Goal: Information Seeking & Learning: Learn about a topic

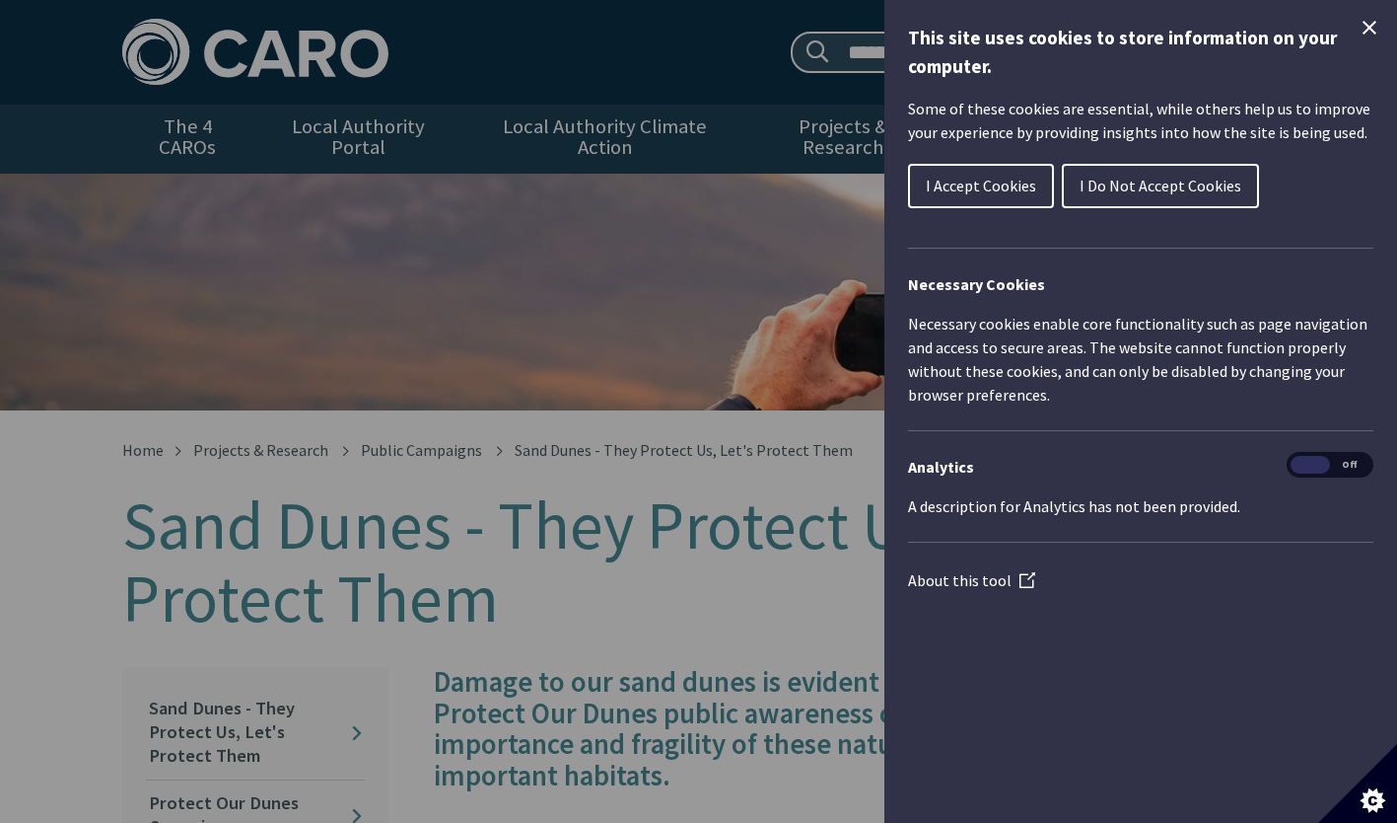
click at [1365, 28] on icon "Close Cookie Control" at bounding box center [1370, 28] width 24 height 24
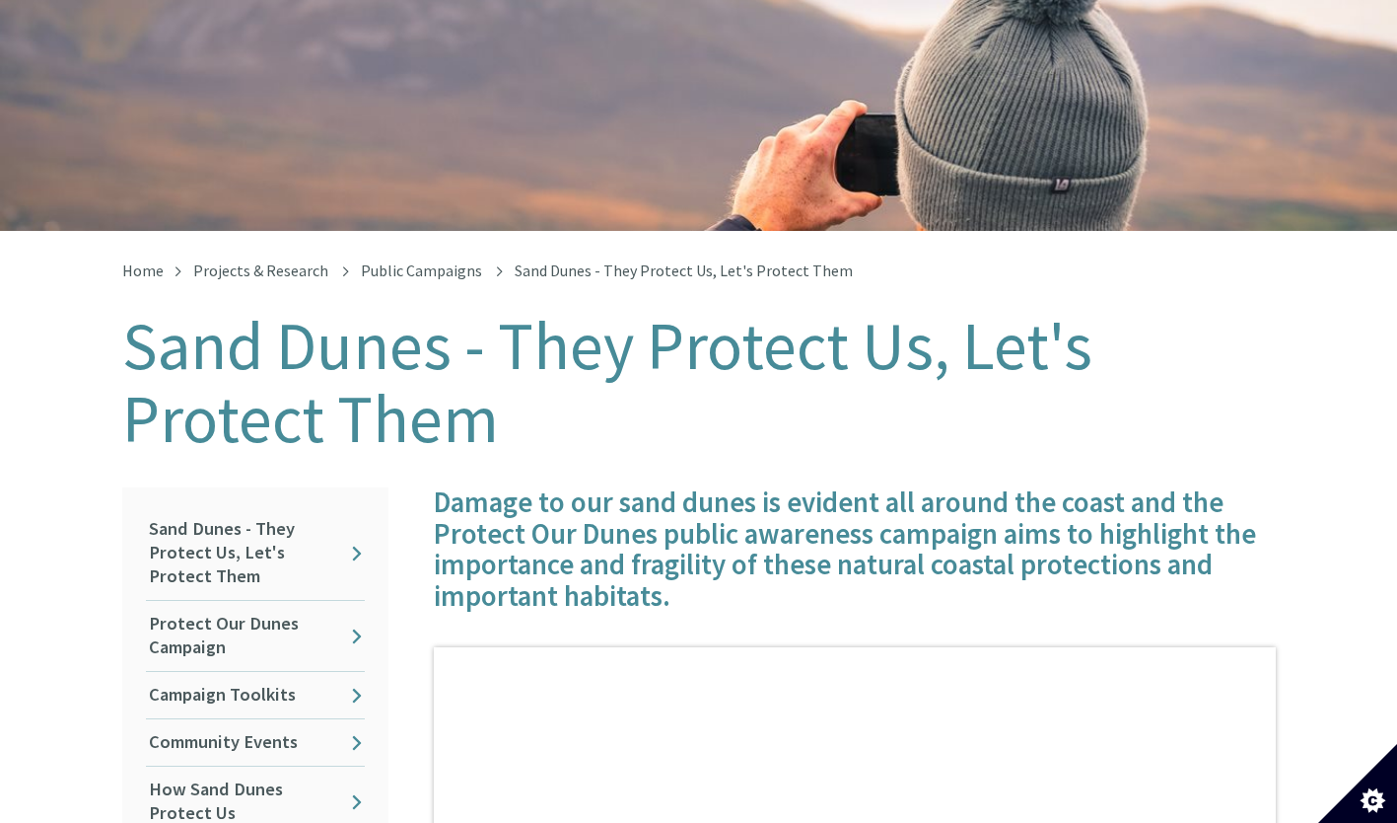
scroll to position [180, 0]
click at [271, 617] on link "Protect Our Dunes Campaign" at bounding box center [255, 635] width 219 height 70
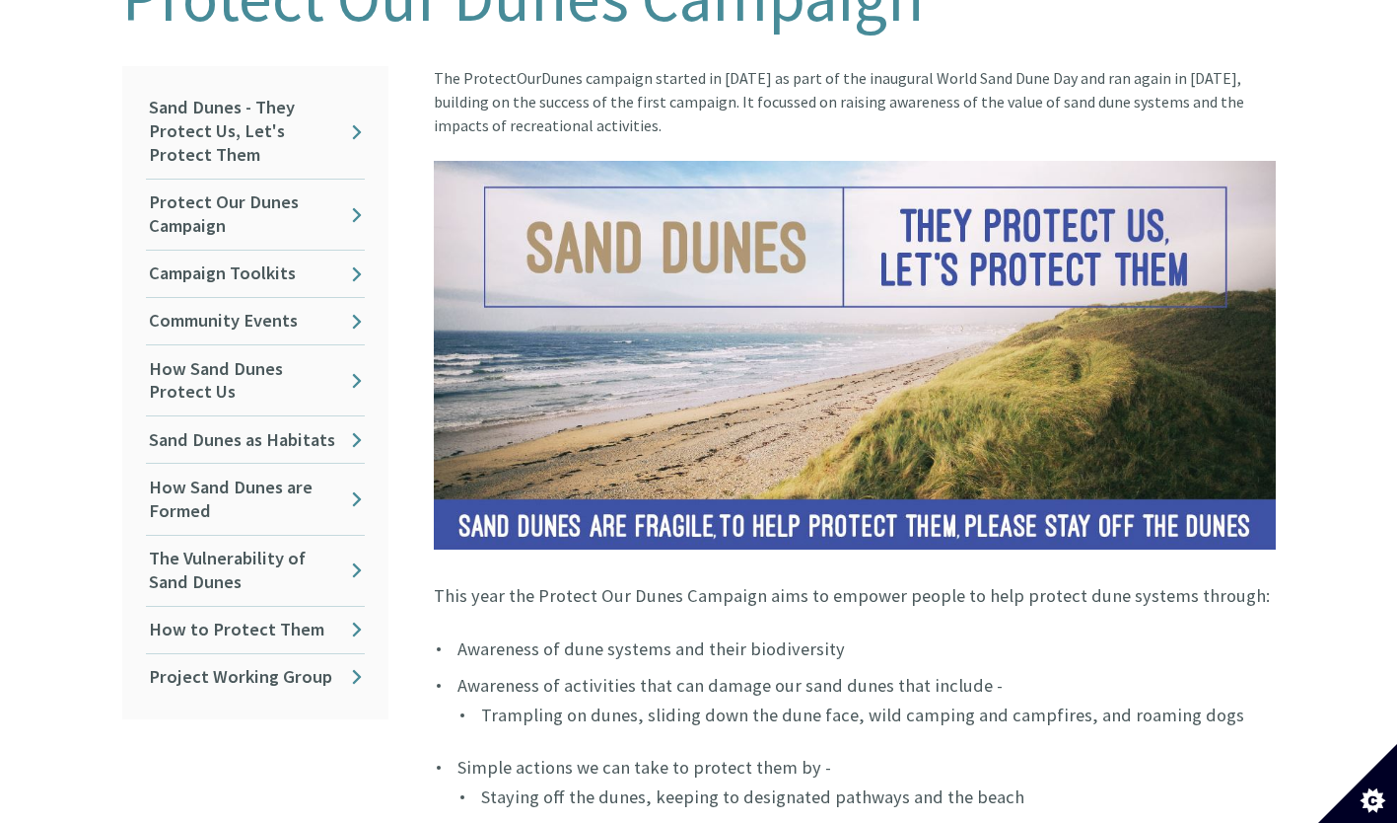
scroll to position [527, 0]
click at [289, 379] on link "How Sand Dunes Protect Us" at bounding box center [255, 381] width 219 height 70
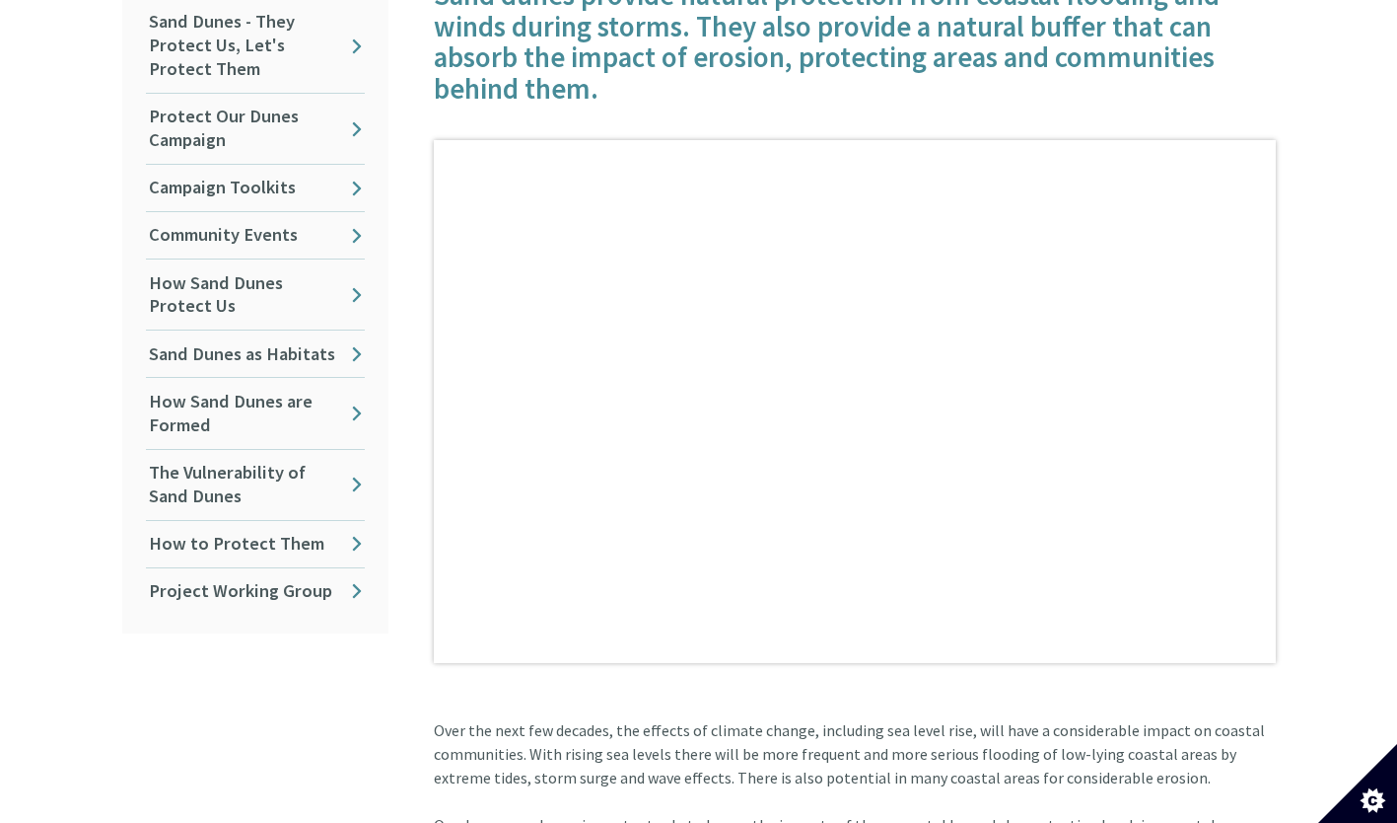
scroll to position [616, 0]
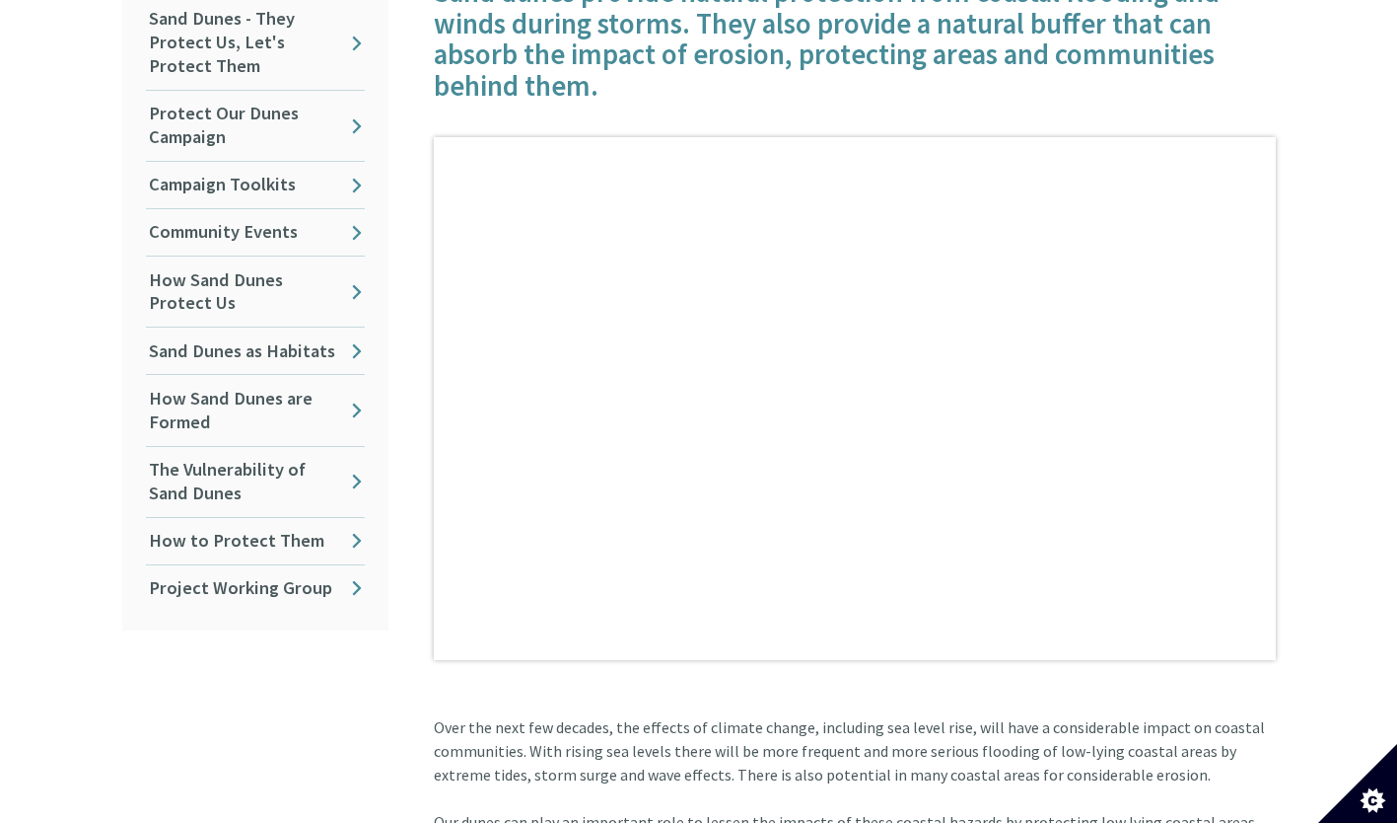
click at [218, 462] on link "The Vulnerability of Sand Dunes" at bounding box center [255, 482] width 219 height 70
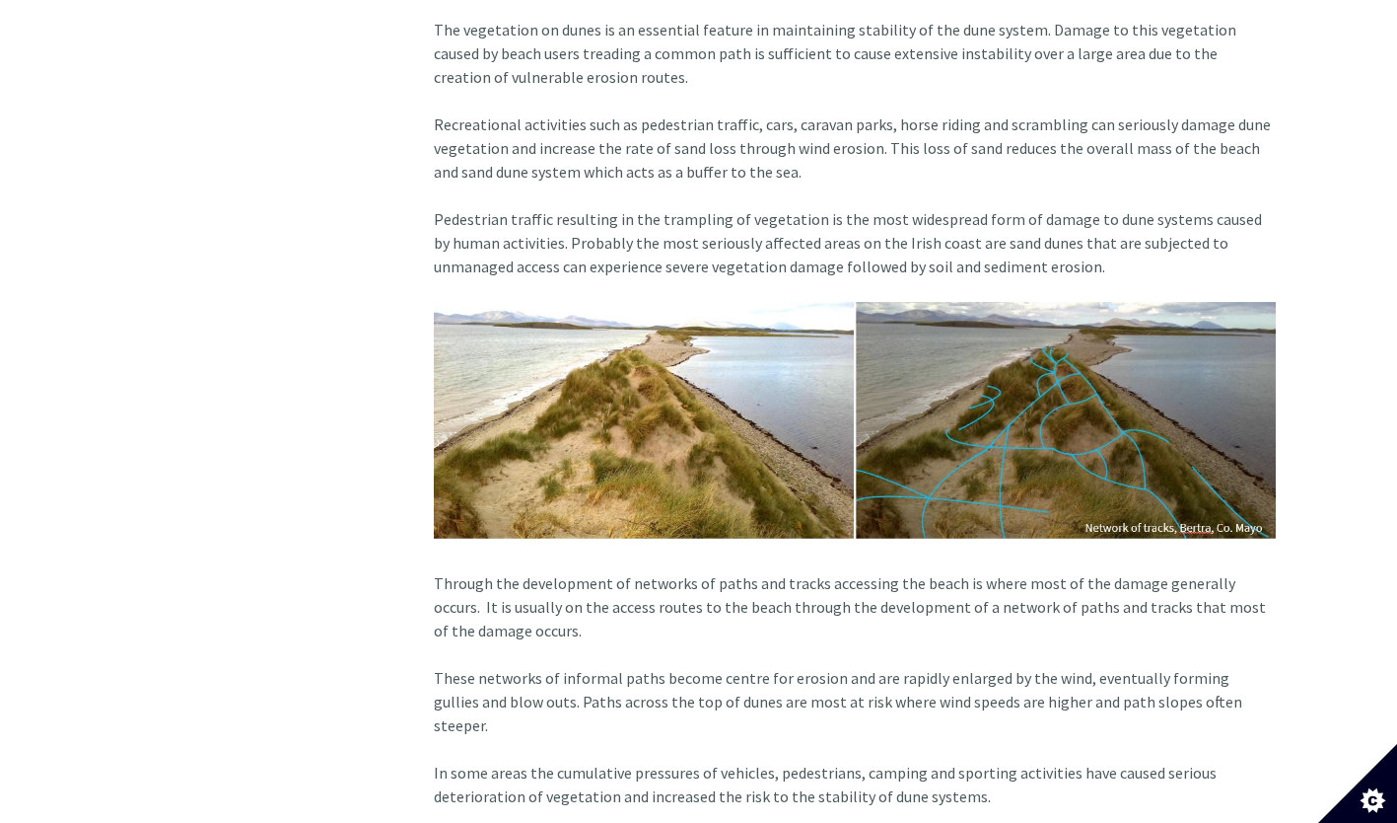
scroll to position [1377, 0]
click at [1188, 460] on img at bounding box center [855, 421] width 842 height 238
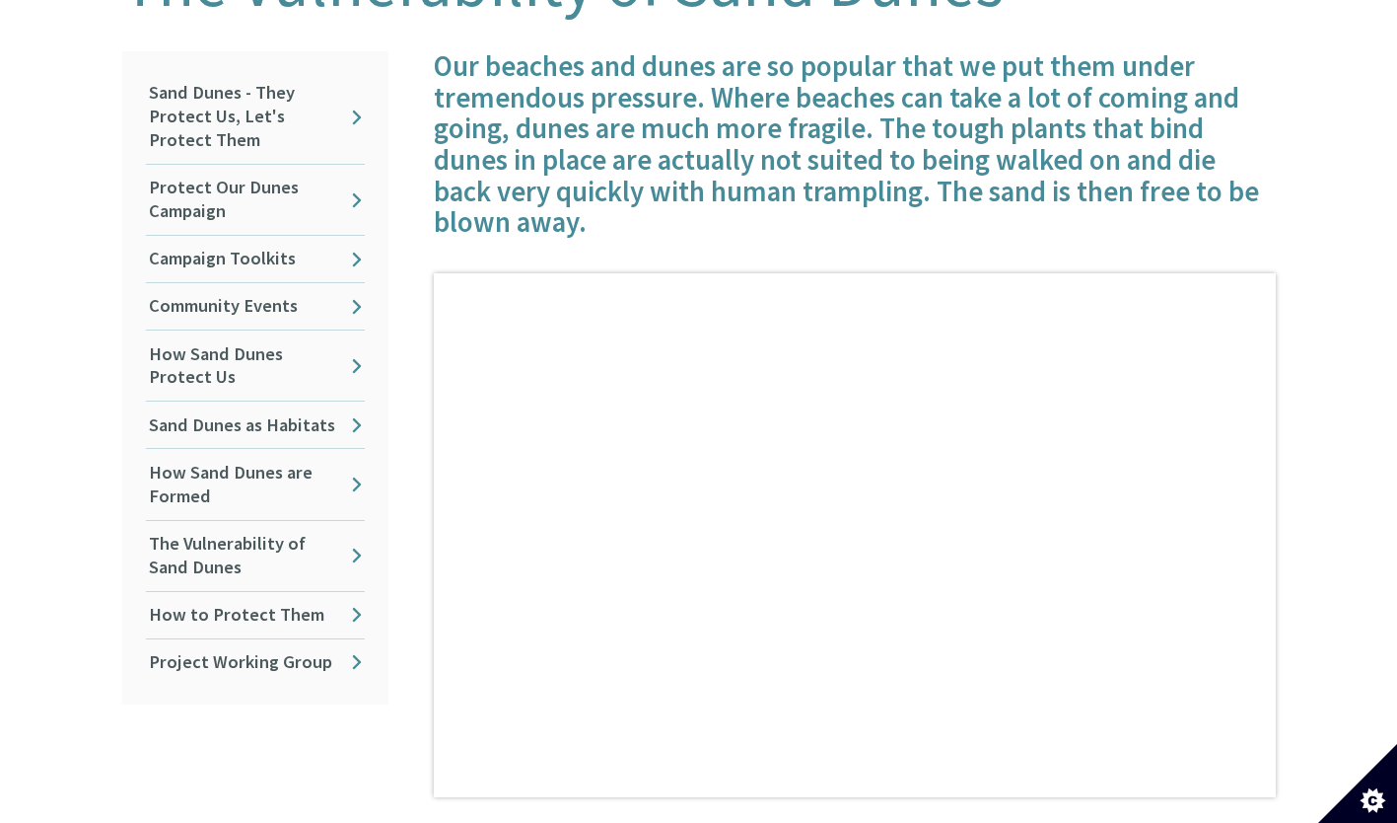
scroll to position [543, 0]
click at [293, 591] on link "How to Protect Them" at bounding box center [255, 614] width 219 height 46
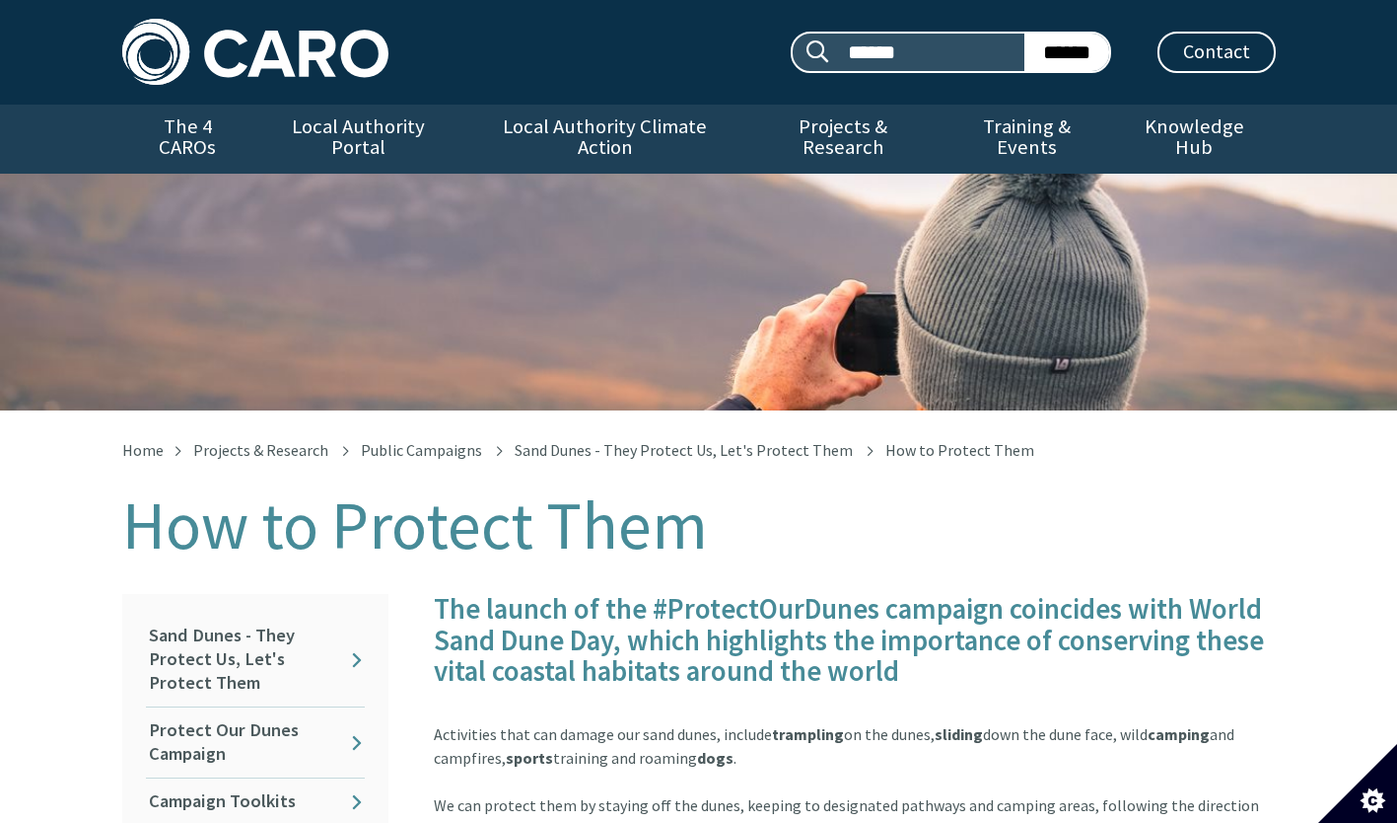
click at [151, 749] on link "Protect Our Dunes Campaign" at bounding box center [255, 742] width 219 height 70
